Goal: Task Accomplishment & Management: Use online tool/utility

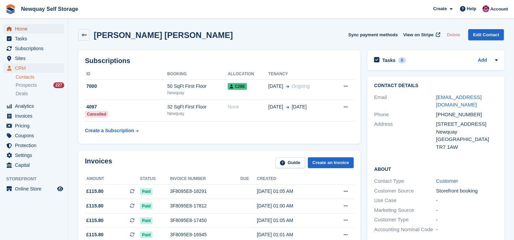
click at [26, 29] on span "Home" at bounding box center [35, 29] width 41 height 10
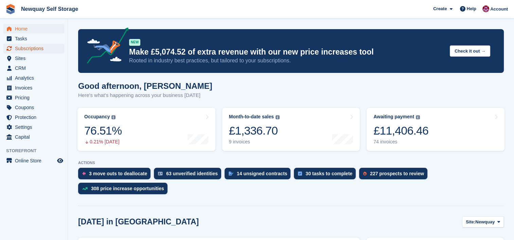
click at [38, 50] on span "Subscriptions" at bounding box center [35, 49] width 41 height 10
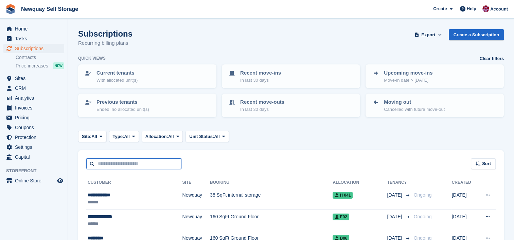
click at [138, 165] on input "text" at bounding box center [133, 164] width 95 height 11
type input "***"
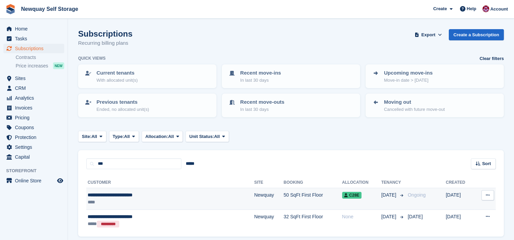
click at [140, 195] on div "**********" at bounding box center [144, 195] width 112 height 7
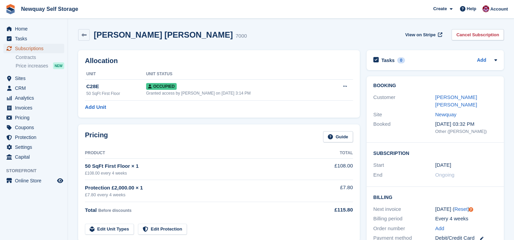
click at [37, 50] on span "Subscriptions" at bounding box center [35, 49] width 41 height 10
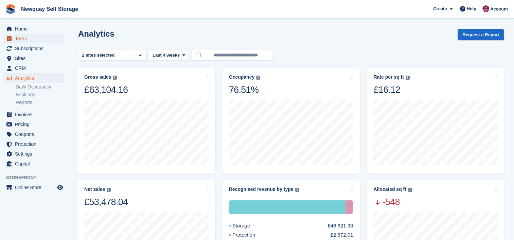
click at [27, 39] on span "Tasks" at bounding box center [35, 39] width 41 height 10
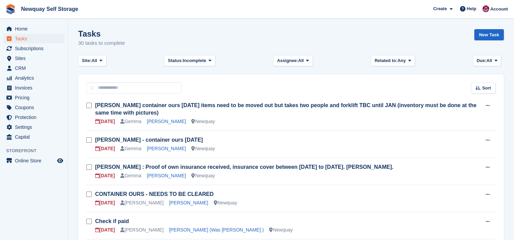
scroll to position [66, 0]
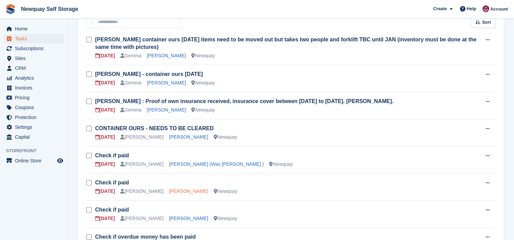
click at [173, 190] on link "[PERSON_NAME]" at bounding box center [188, 191] width 39 height 5
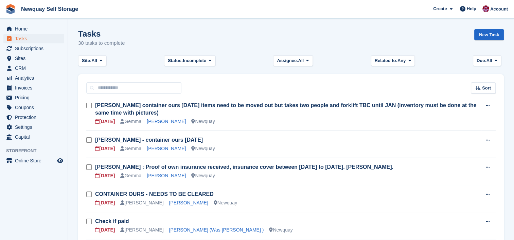
scroll to position [66, 0]
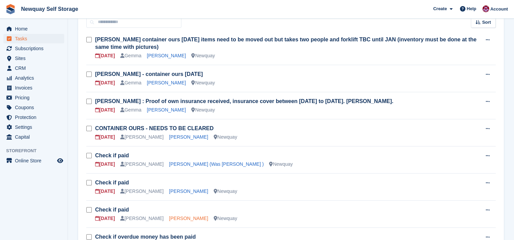
click at [178, 220] on link "[PERSON_NAME]" at bounding box center [188, 218] width 39 height 5
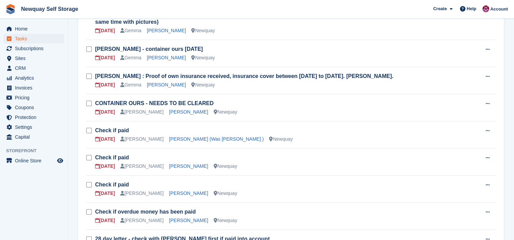
scroll to position [91, 0]
click at [182, 138] on link "[PERSON_NAME] (Was [PERSON_NAME] )" at bounding box center [216, 138] width 95 height 5
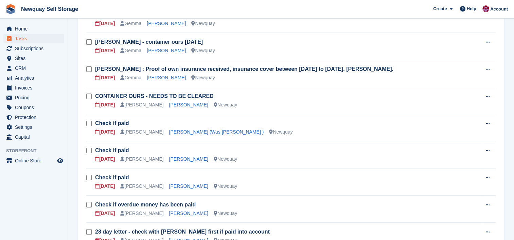
scroll to position [98, 0]
click at [119, 150] on link "Check if paid" at bounding box center [112, 151] width 34 height 6
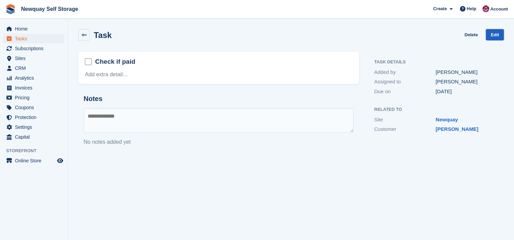
click at [496, 36] on link "Edit" at bounding box center [494, 34] width 18 height 11
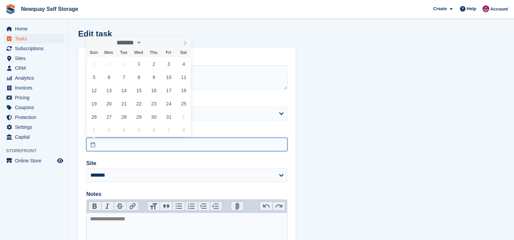
click at [221, 145] on input "text" at bounding box center [186, 145] width 201 height 14
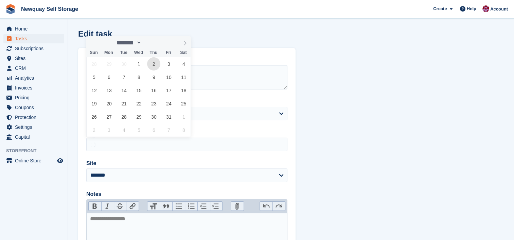
click at [153, 64] on span "2" at bounding box center [153, 63] width 13 height 13
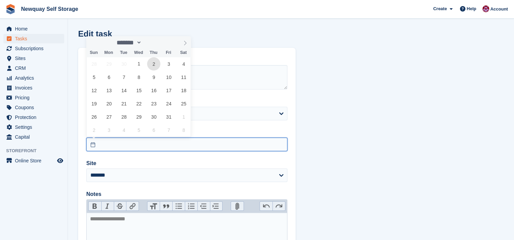
type input "**********"
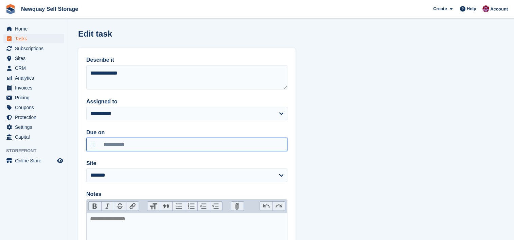
scroll to position [88, 0]
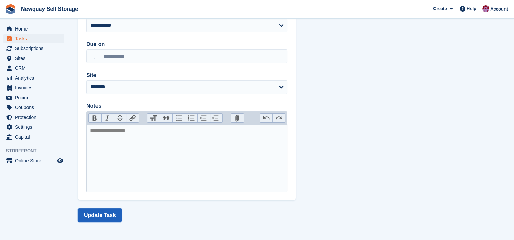
click at [116, 212] on button "Update Task" at bounding box center [99, 216] width 43 height 14
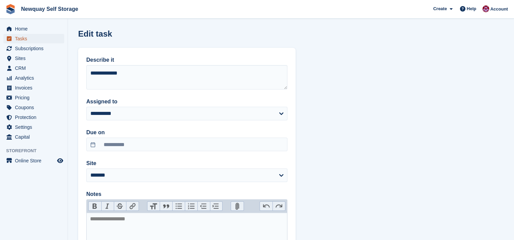
click at [25, 37] on span "Tasks" at bounding box center [35, 39] width 41 height 10
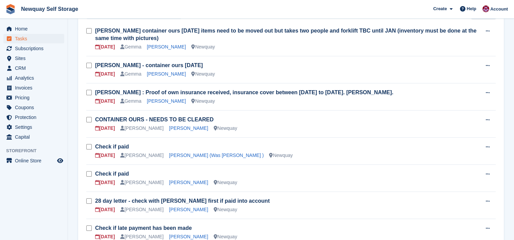
scroll to position [122, 0]
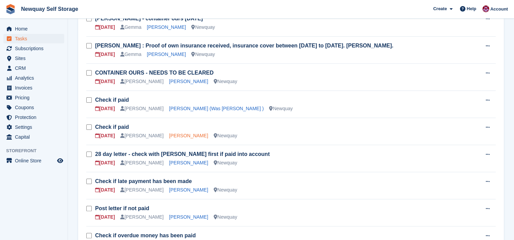
click at [169, 134] on link "[PERSON_NAME]" at bounding box center [188, 135] width 39 height 5
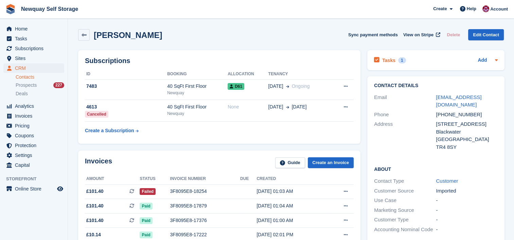
click at [388, 62] on h2 "Tasks" at bounding box center [388, 60] width 13 height 6
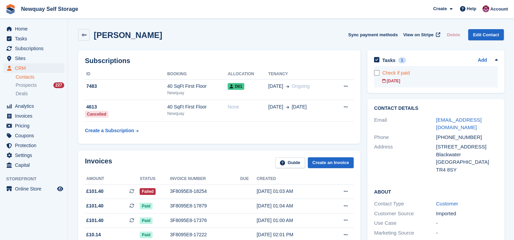
click at [404, 75] on div "Check if paid" at bounding box center [439, 73] width 115 height 7
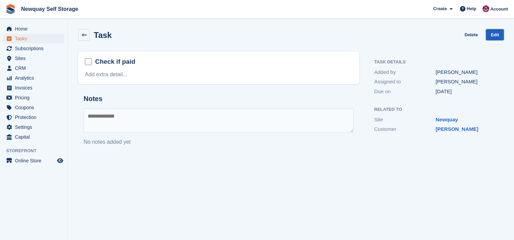
click at [495, 36] on link "Edit" at bounding box center [494, 34] width 18 height 11
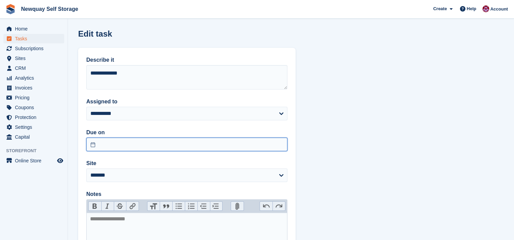
click at [158, 143] on input "text" at bounding box center [186, 145] width 201 height 14
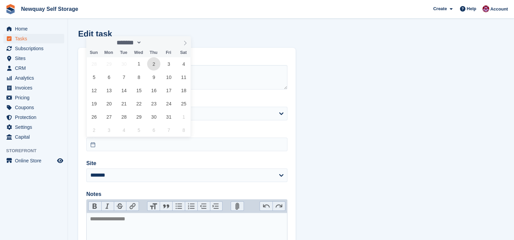
click at [155, 62] on span "2" at bounding box center [153, 63] width 13 height 13
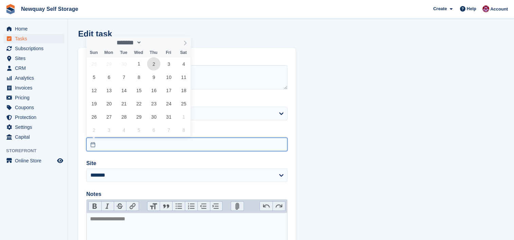
type input "**********"
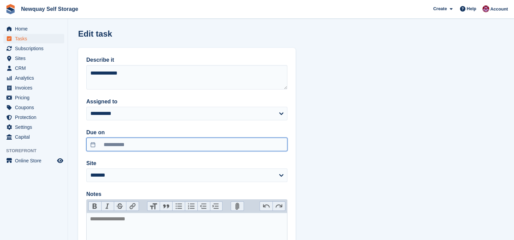
scroll to position [88, 0]
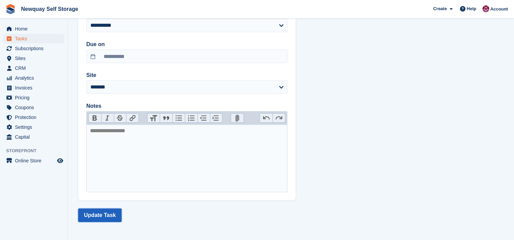
click at [102, 213] on button "Update Task" at bounding box center [99, 216] width 43 height 14
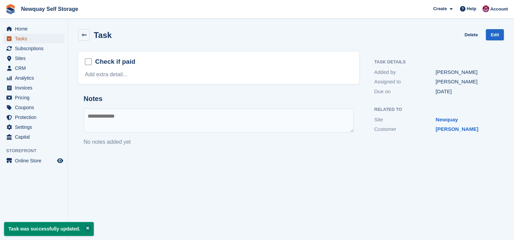
click at [26, 39] on span "Tasks" at bounding box center [35, 39] width 41 height 10
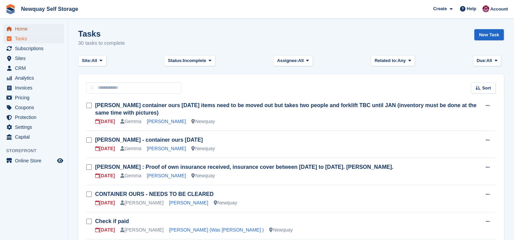
click at [23, 33] on span "Home" at bounding box center [35, 29] width 41 height 10
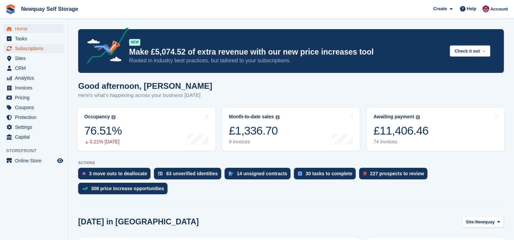
click at [42, 48] on span "Subscriptions" at bounding box center [35, 49] width 41 height 10
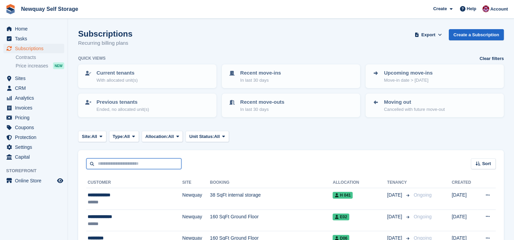
click at [166, 160] on input "text" at bounding box center [133, 164] width 95 height 11
type input "*****"
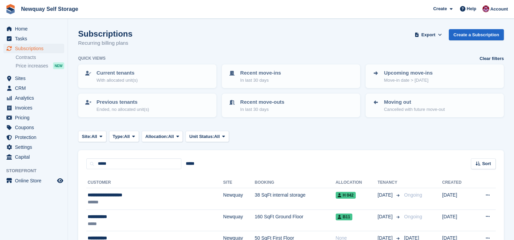
scroll to position [33, 0]
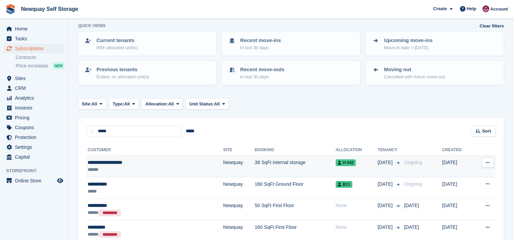
click at [149, 171] on div "******" at bounding box center [130, 169] width 85 height 7
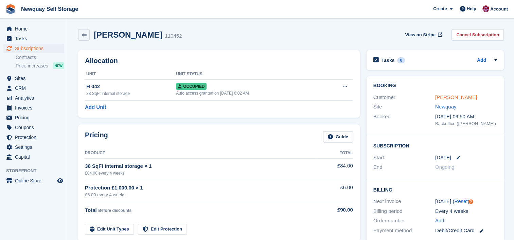
click at [470, 97] on link "[PERSON_NAME]" at bounding box center [456, 97] width 42 height 6
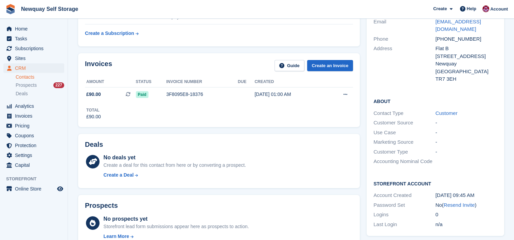
scroll to position [126, 0]
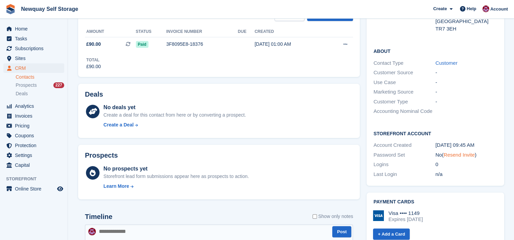
click at [471, 152] on link "Resend Invite" at bounding box center [458, 155] width 31 height 6
